Goal: Transaction & Acquisition: Purchase product/service

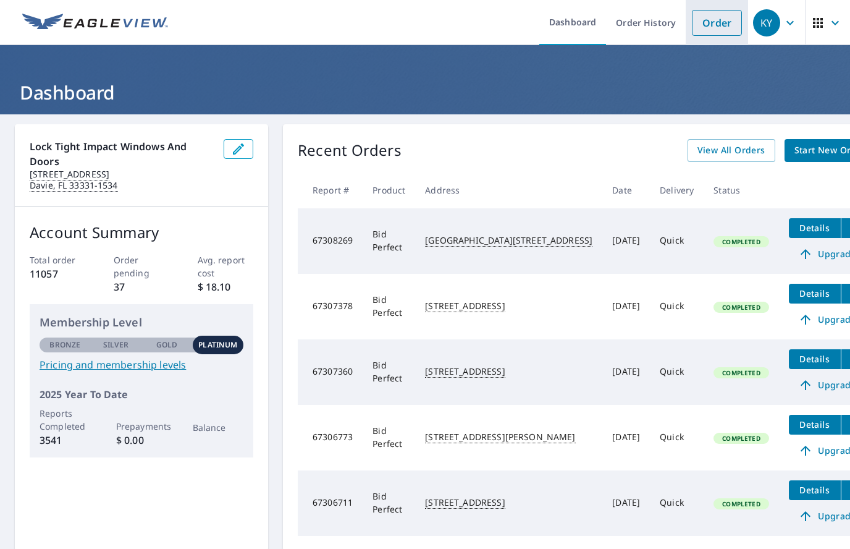
click at [726, 25] on link "Order" at bounding box center [717, 23] width 50 height 26
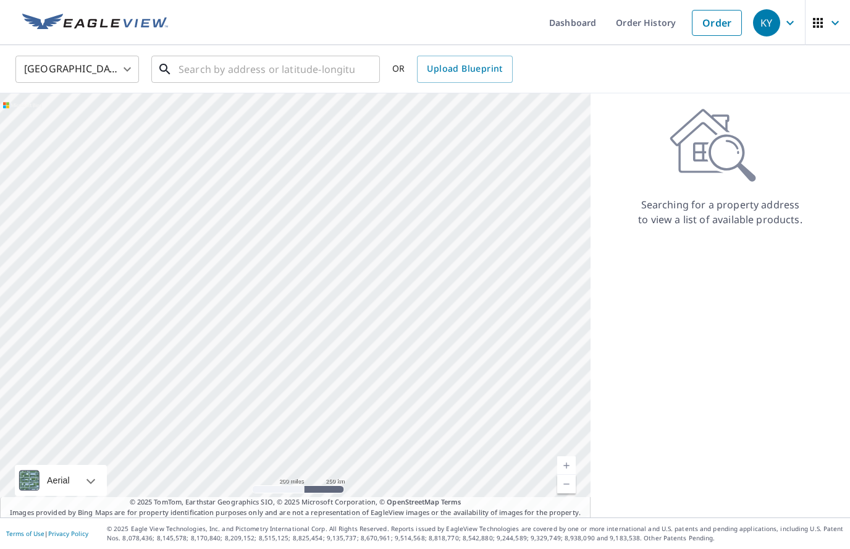
click at [210, 70] on input "text" at bounding box center [267, 69] width 176 height 35
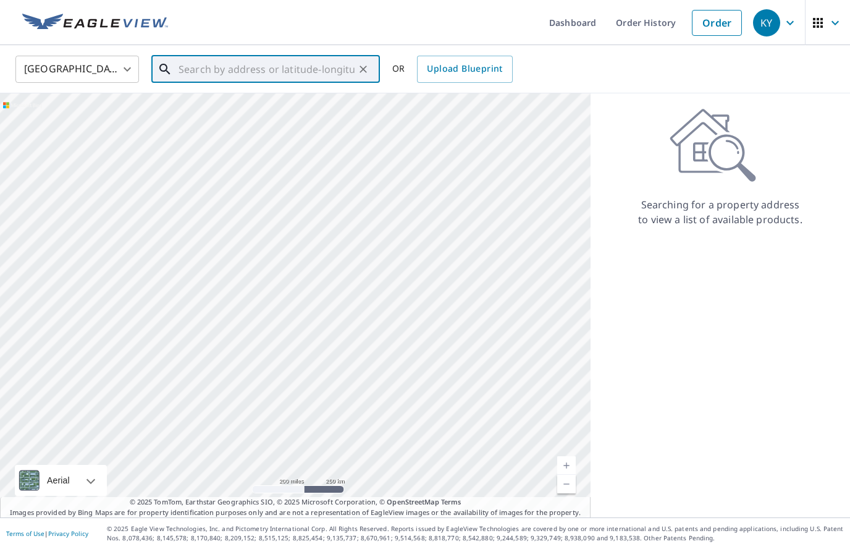
click at [208, 73] on input "text" at bounding box center [267, 69] width 176 height 35
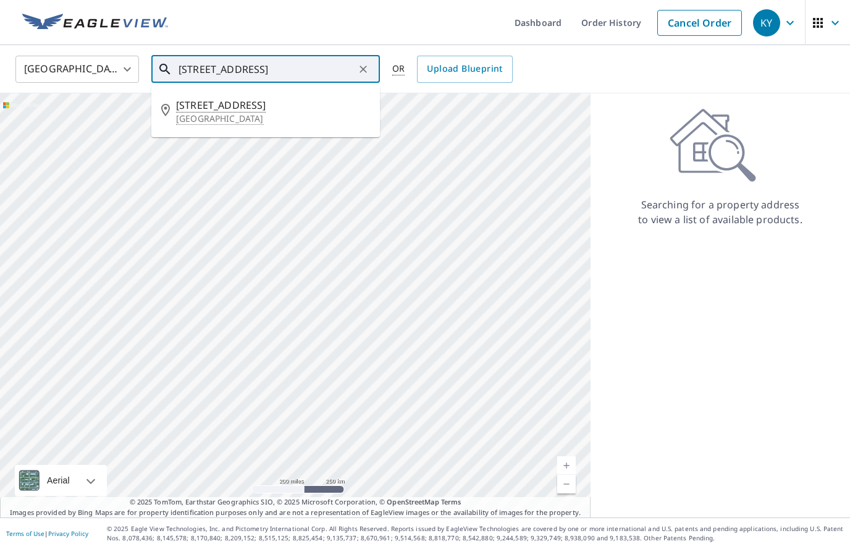
click at [211, 111] on span "[STREET_ADDRESS]" at bounding box center [273, 105] width 194 height 15
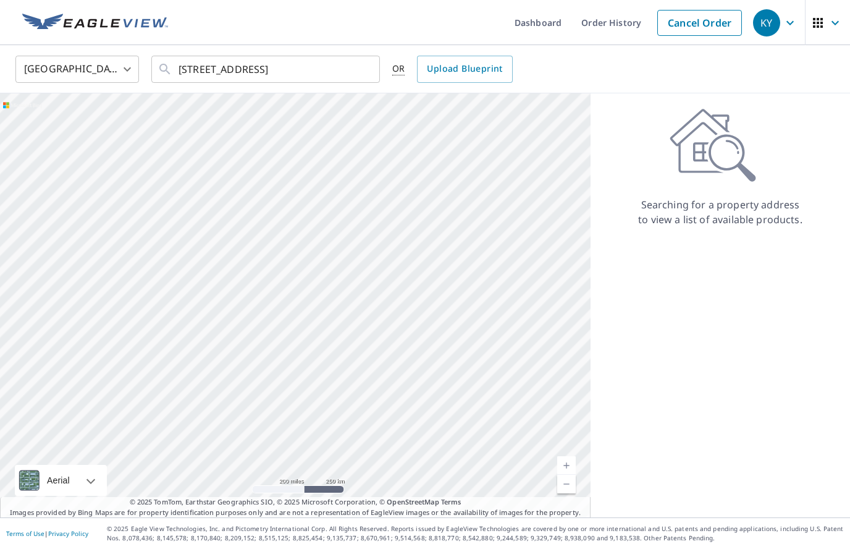
type input "[STREET_ADDRESS]"
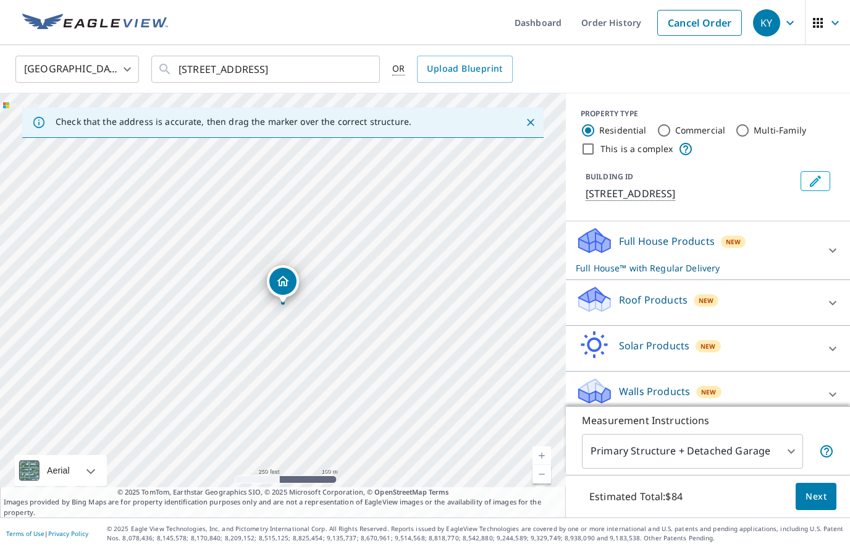
click at [660, 298] on p "Roof Products" at bounding box center [653, 299] width 69 height 15
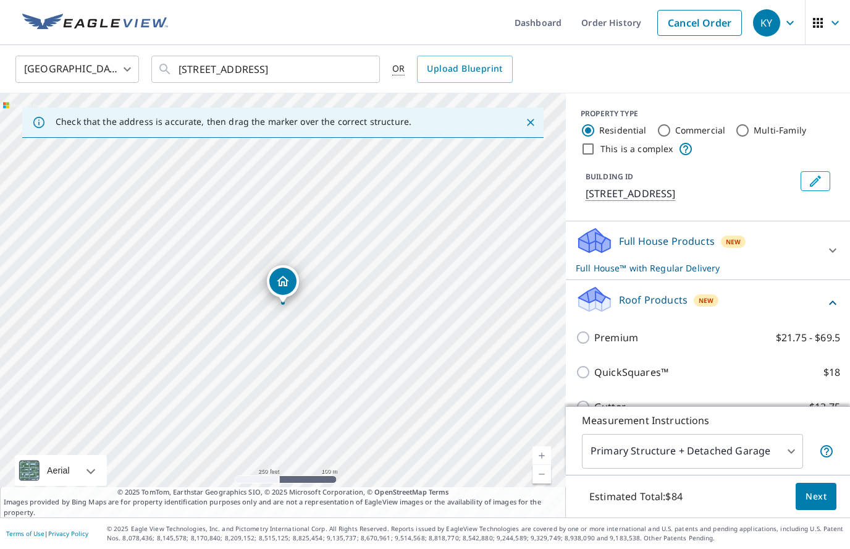
click at [818, 492] on span "Next" at bounding box center [815, 496] width 21 height 15
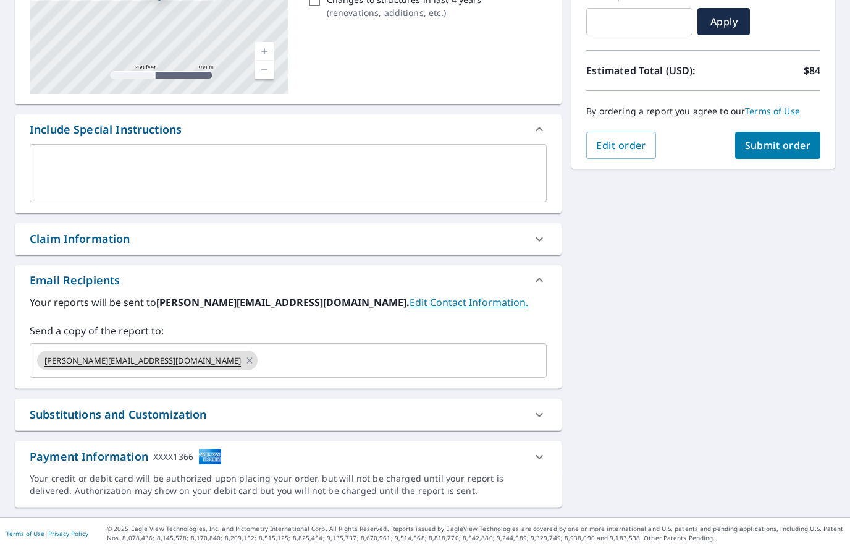
scroll to position [225, 0]
click at [259, 359] on input "text" at bounding box center [390, 359] width 263 height 23
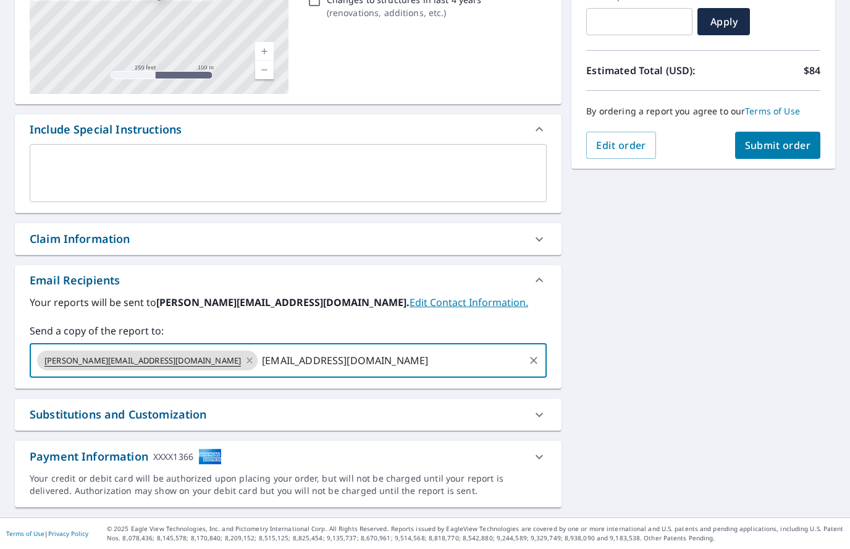
type input "[EMAIL_ADDRESS][DOMAIN_NAME]"
click at [776, 146] on span "Submit order" at bounding box center [778, 145] width 66 height 14
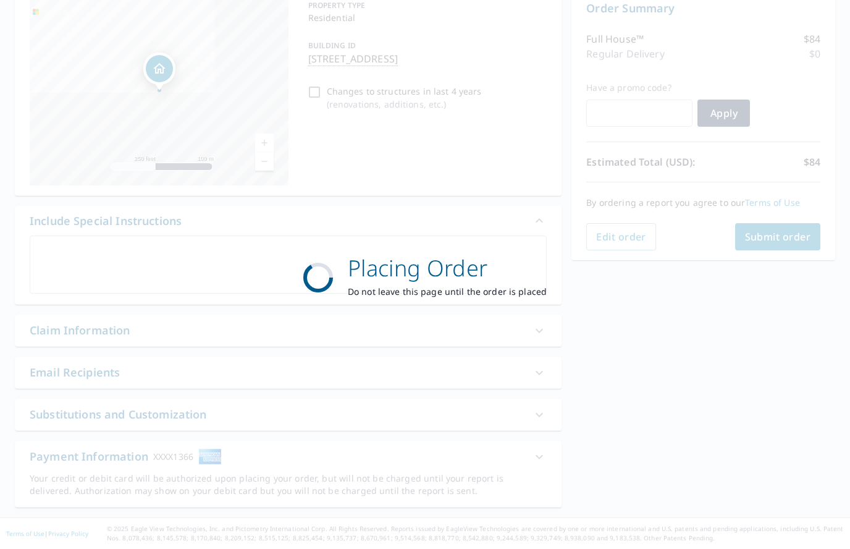
scroll to position [134, 0]
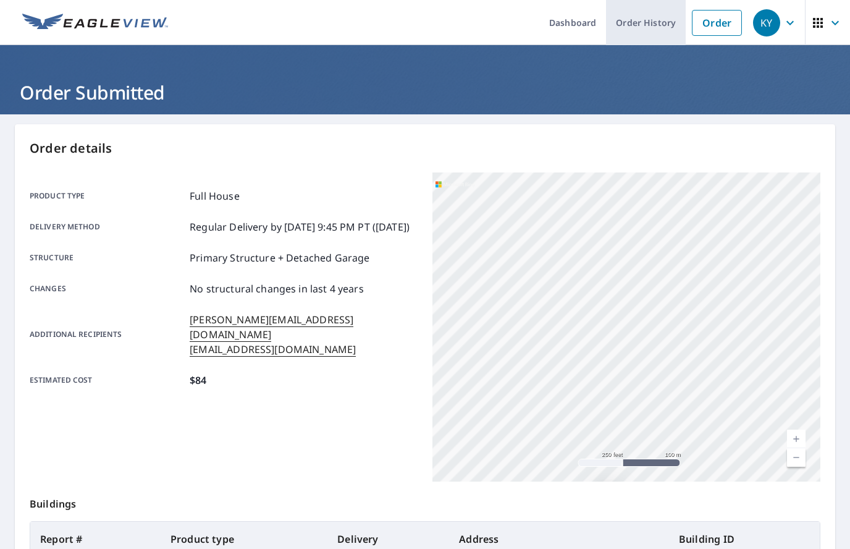
click at [653, 22] on link "Order History" at bounding box center [646, 22] width 80 height 45
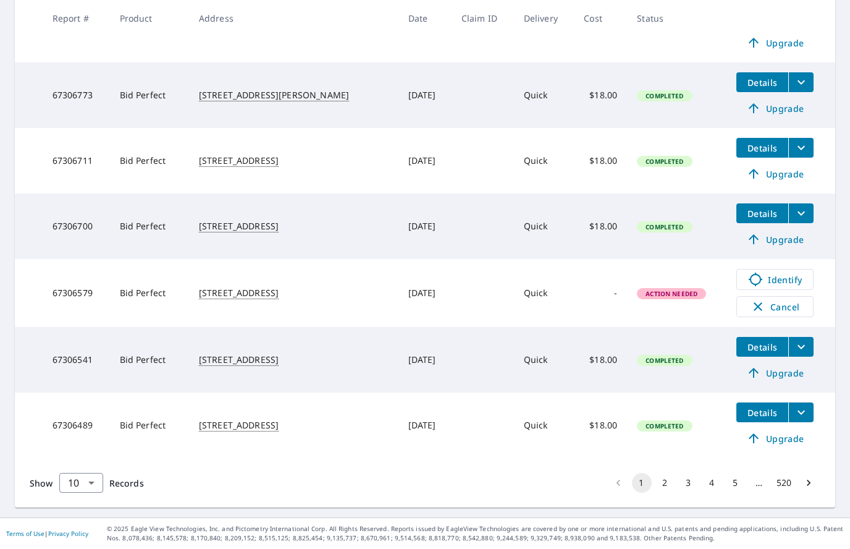
scroll to position [452, 0]
